Goal: Information Seeking & Learning: Check status

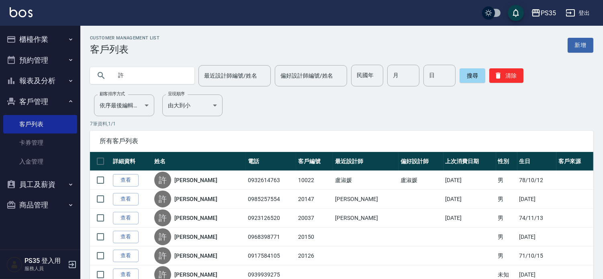
drag, startPoint x: 0, startPoint y: 0, endPoint x: 41, endPoint y: 81, distance: 90.7
click at [41, 81] on button "報表及分析" at bounding box center [40, 80] width 74 height 21
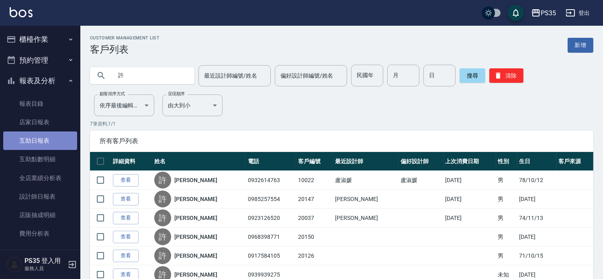
click at [54, 137] on link "互助日報表" at bounding box center [40, 140] width 74 height 18
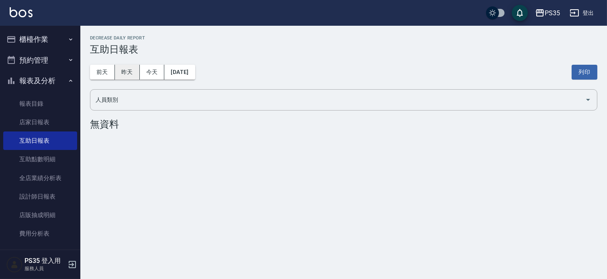
click at [121, 70] on button "昨天" at bounding box center [127, 72] width 25 height 15
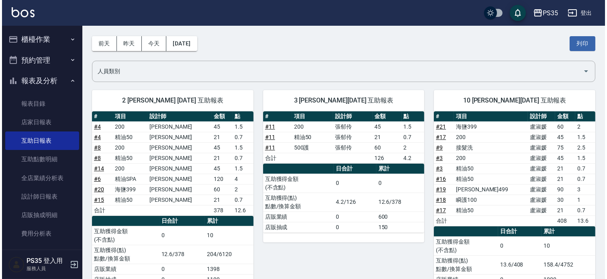
scroll to position [45, 0]
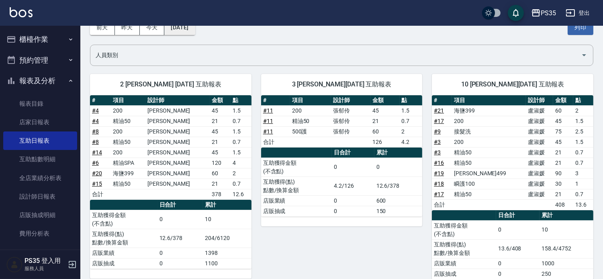
click at [174, 34] on button "[DATE]" at bounding box center [179, 27] width 31 height 15
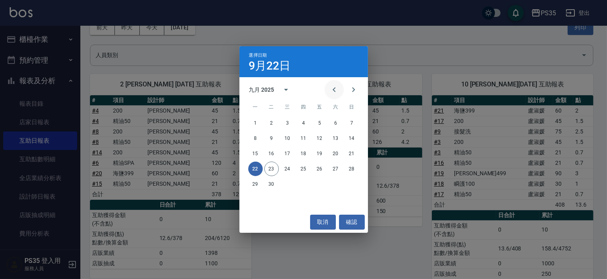
click at [330, 94] on icon "Previous month" at bounding box center [334, 90] width 10 height 10
click at [323, 163] on button "22" at bounding box center [320, 168] width 14 height 14
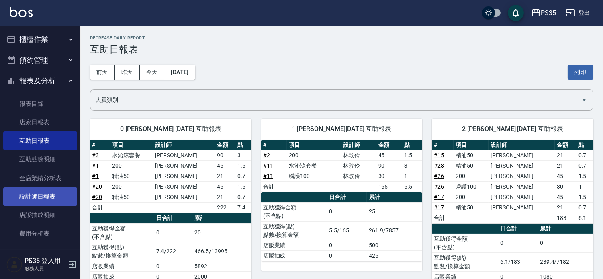
click at [57, 200] on link "設計師日報表" at bounding box center [40, 196] width 74 height 18
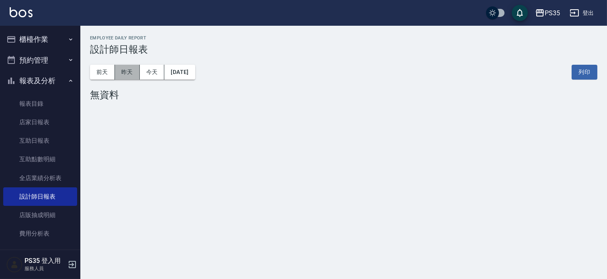
click at [129, 67] on button "昨天" at bounding box center [127, 72] width 25 height 15
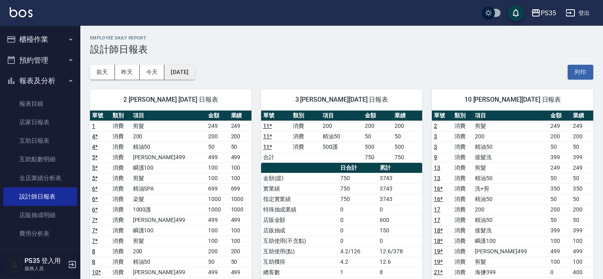
click at [189, 71] on button "[DATE]" at bounding box center [179, 72] width 31 height 15
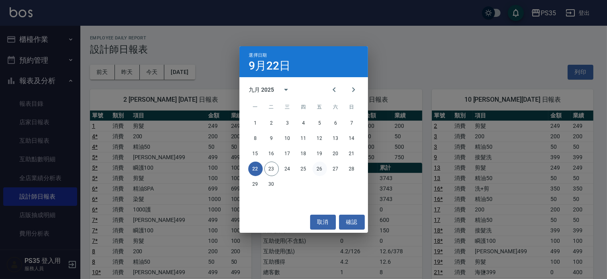
click at [319, 167] on button "26" at bounding box center [320, 168] width 14 height 14
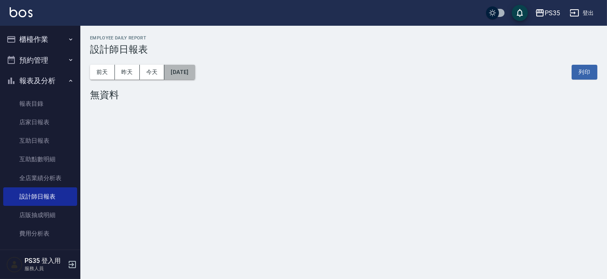
click at [181, 74] on button "[DATE]" at bounding box center [179, 72] width 31 height 15
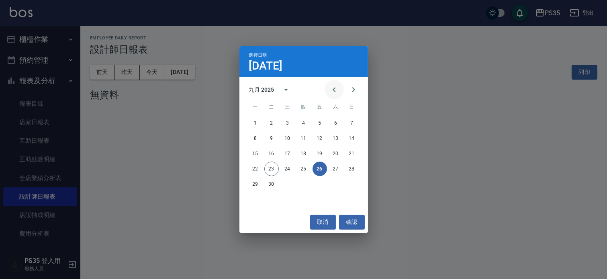
click at [329, 87] on icon "Previous month" at bounding box center [334, 90] width 10 height 10
click at [306, 187] on button "28" at bounding box center [303, 184] width 14 height 14
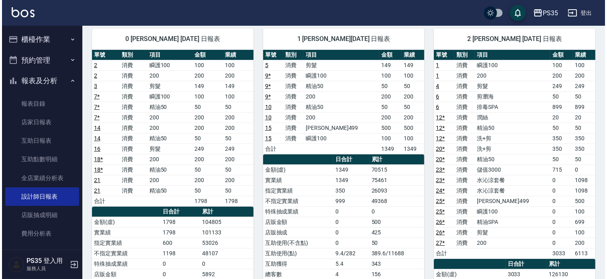
scroll to position [45, 0]
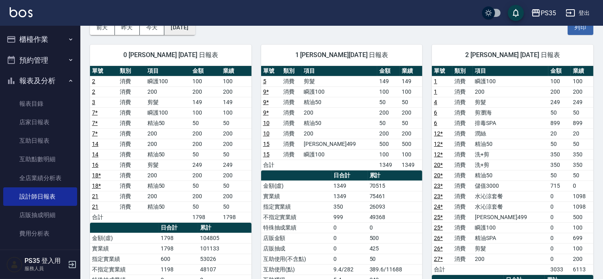
click at [179, 30] on button "[DATE]" at bounding box center [179, 27] width 31 height 15
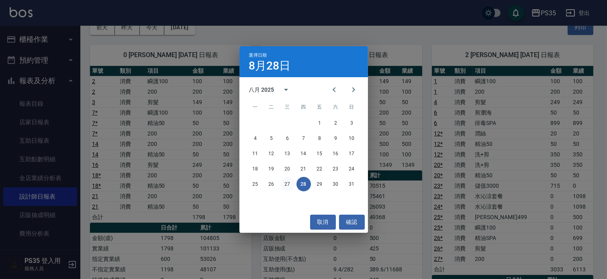
click at [290, 187] on button "27" at bounding box center [287, 184] width 14 height 14
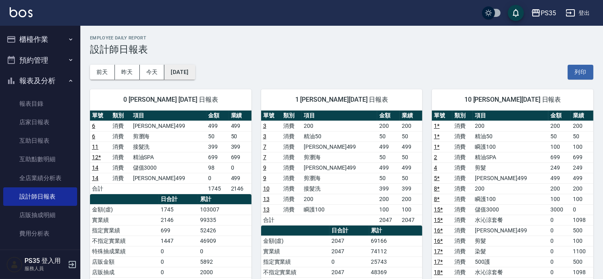
click at [190, 67] on button "[DATE]" at bounding box center [179, 72] width 31 height 15
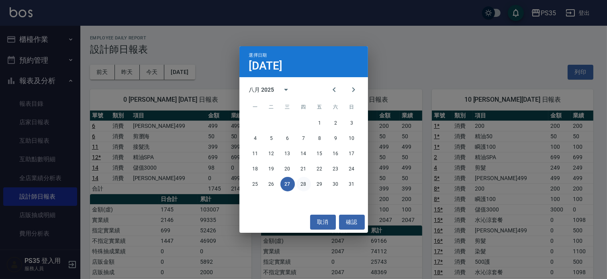
click at [305, 184] on button "28" at bounding box center [303, 184] width 14 height 14
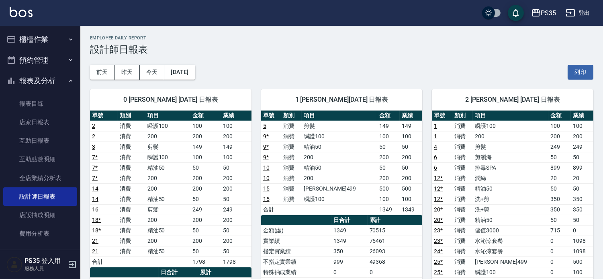
click at [131, 78] on button "昨天" at bounding box center [127, 72] width 25 height 15
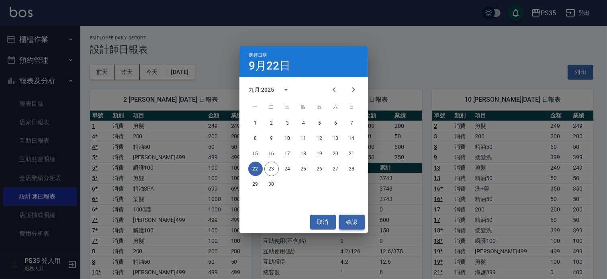
click at [355, 222] on button "確認" at bounding box center [352, 221] width 26 height 15
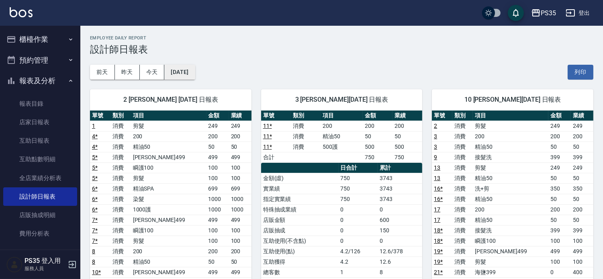
click at [190, 74] on button "[DATE]" at bounding box center [179, 72] width 31 height 15
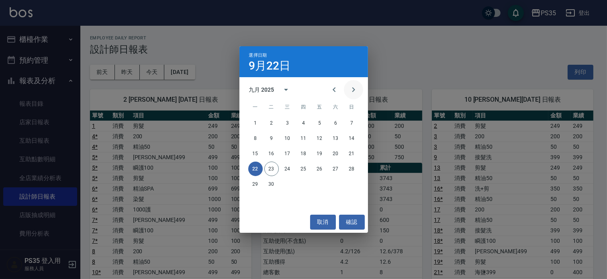
click at [349, 89] on icon "Next month" at bounding box center [354, 90] width 10 height 10
click at [329, 89] on icon "Previous month" at bounding box center [334, 90] width 10 height 10
click at [329, 88] on icon "Previous month" at bounding box center [334, 90] width 10 height 10
click at [331, 169] on button "23" at bounding box center [336, 168] width 14 height 14
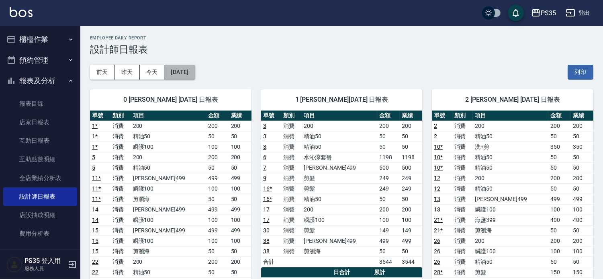
click at [193, 72] on button "[DATE]" at bounding box center [179, 72] width 31 height 15
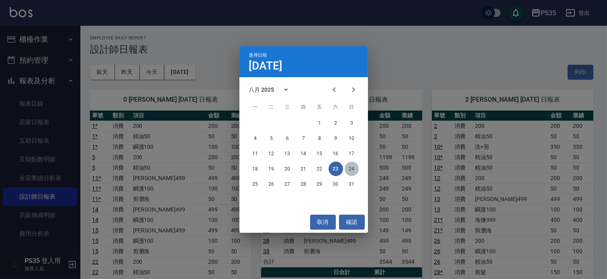
click at [352, 170] on button "24" at bounding box center [352, 168] width 14 height 14
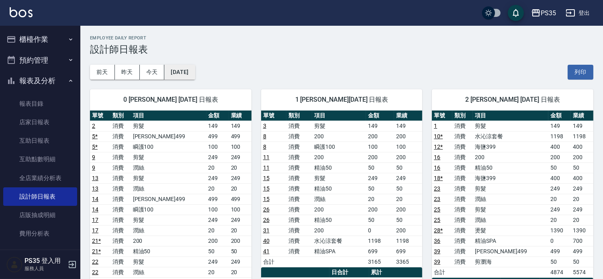
click at [195, 68] on button "[DATE]" at bounding box center [179, 72] width 31 height 15
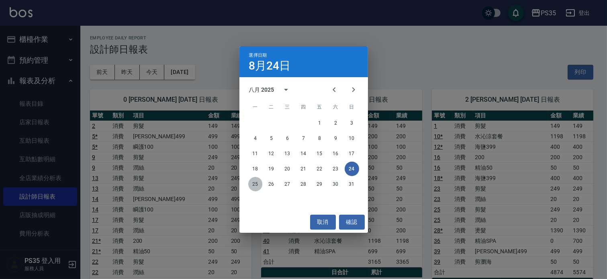
click at [252, 185] on button "25" at bounding box center [255, 184] width 14 height 14
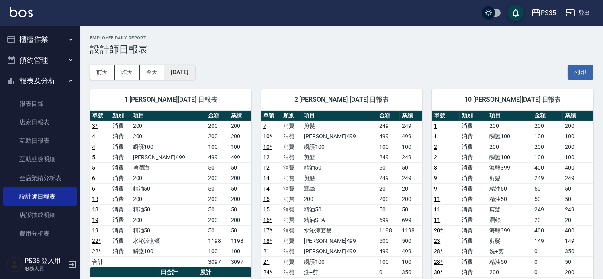
click at [191, 65] on button "[DATE]" at bounding box center [179, 72] width 31 height 15
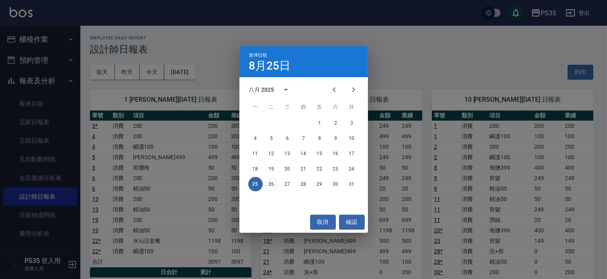
click at [272, 184] on button "26" at bounding box center [271, 184] width 14 height 14
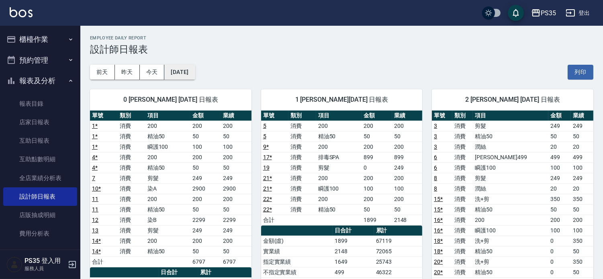
click at [190, 70] on button "[DATE]" at bounding box center [179, 72] width 31 height 15
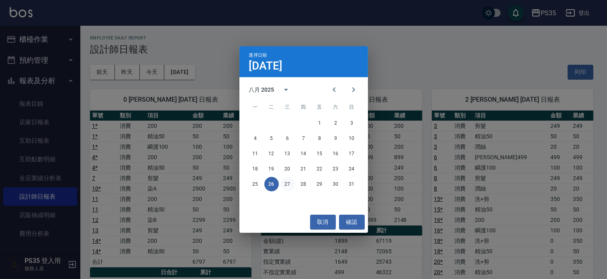
click at [290, 188] on button "27" at bounding box center [287, 184] width 14 height 14
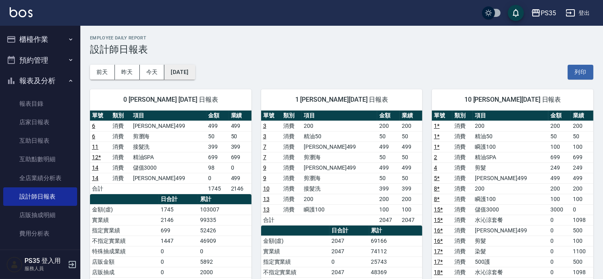
click at [187, 74] on button "[DATE]" at bounding box center [179, 72] width 31 height 15
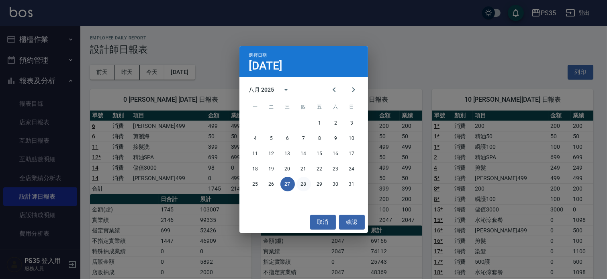
click at [302, 181] on button "28" at bounding box center [303, 184] width 14 height 14
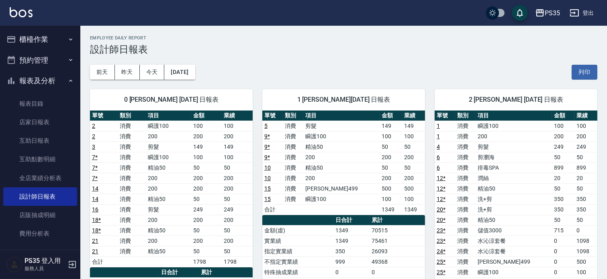
click at [192, 74] on button "[DATE]" at bounding box center [179, 72] width 31 height 15
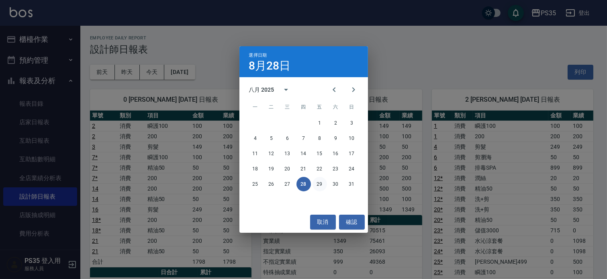
click at [319, 182] on button "29" at bounding box center [320, 184] width 14 height 14
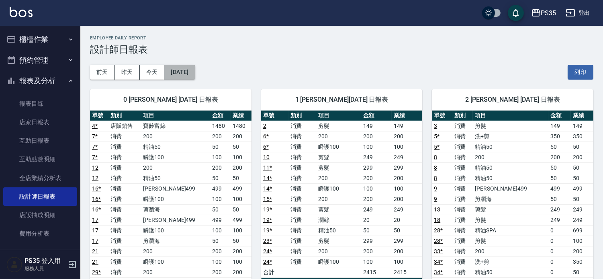
click at [176, 70] on button "[DATE]" at bounding box center [179, 72] width 31 height 15
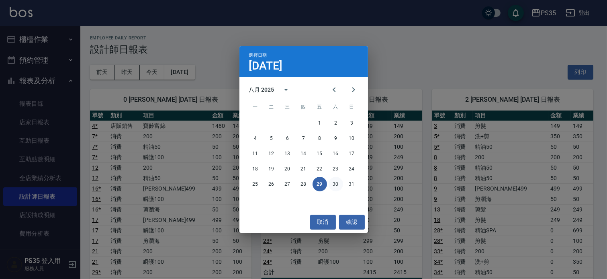
click at [335, 185] on button "30" at bounding box center [336, 184] width 14 height 14
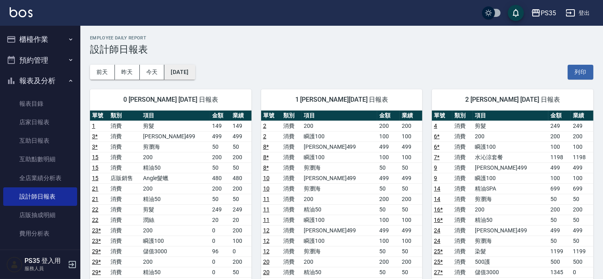
click at [193, 71] on button "[DATE]" at bounding box center [179, 72] width 31 height 15
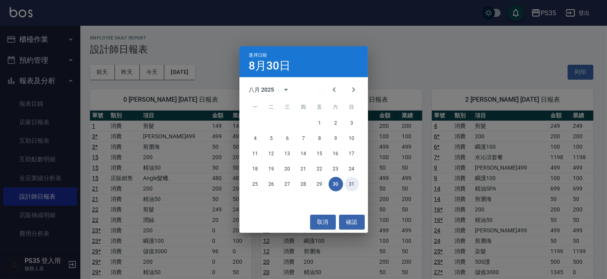
click at [346, 182] on button "31" at bounding box center [352, 184] width 14 height 14
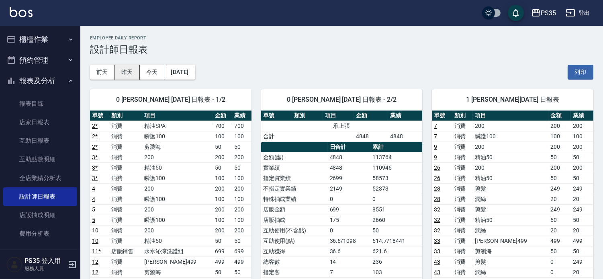
click at [129, 74] on button "昨天" at bounding box center [127, 72] width 25 height 15
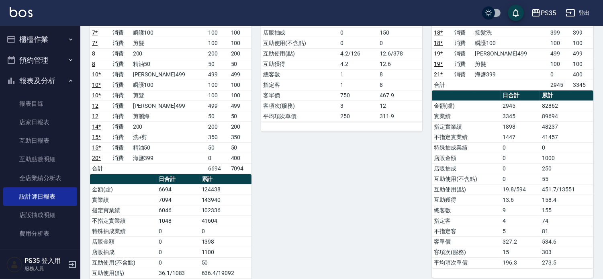
scroll to position [157, 0]
